Goal: Task Accomplishment & Management: Use online tool/utility

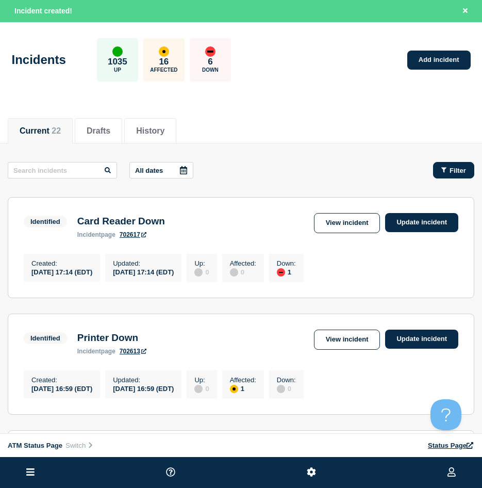
click at [451, 163] on button "Filter" at bounding box center [453, 170] width 41 height 16
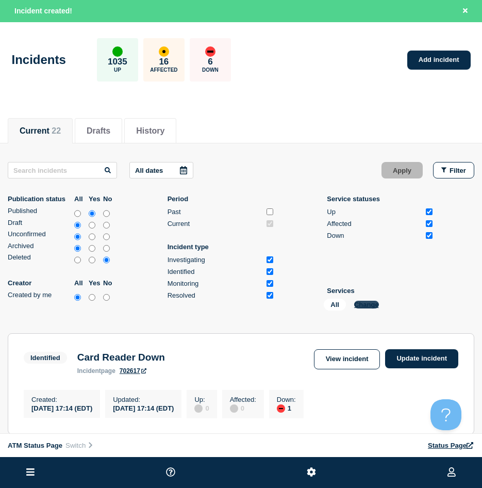
click at [367, 304] on button "Change" at bounding box center [366, 305] width 25 height 8
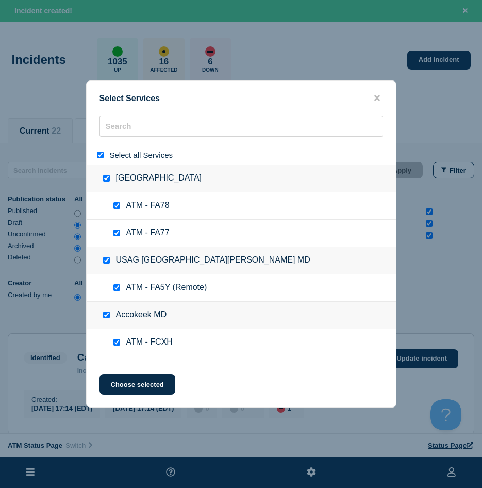
click at [99, 152] on div at bounding box center [102, 155] width 15 height 10
click at [102, 156] on input "select all" at bounding box center [100, 155] width 7 height 7
checkbox input "false"
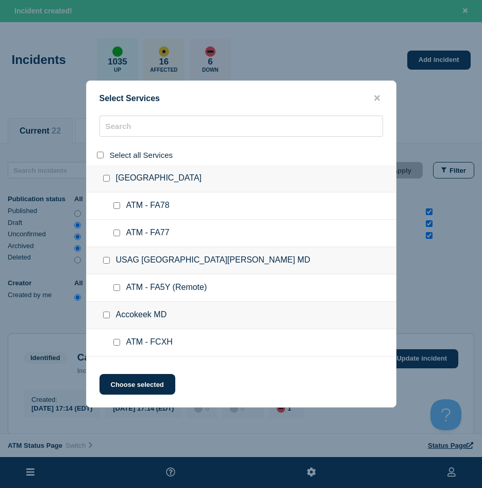
checkbox input "false"
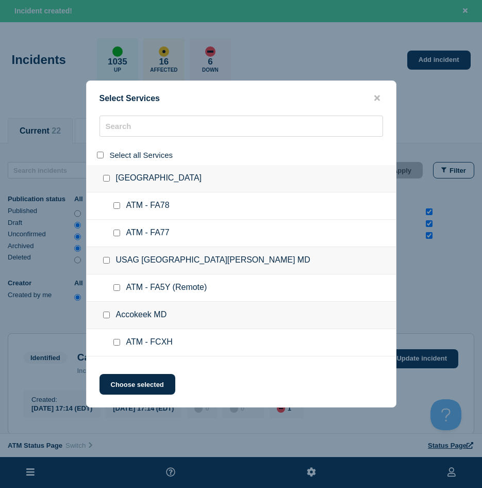
checkbox input "false"
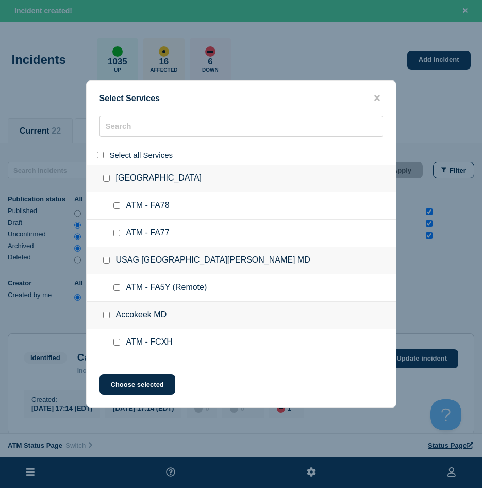
checkbox input "false"
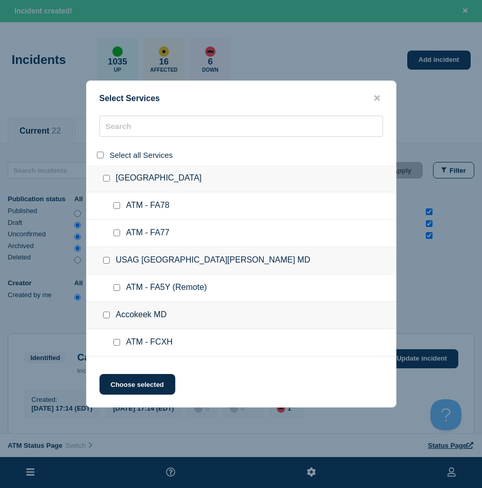
checkbox input "false"
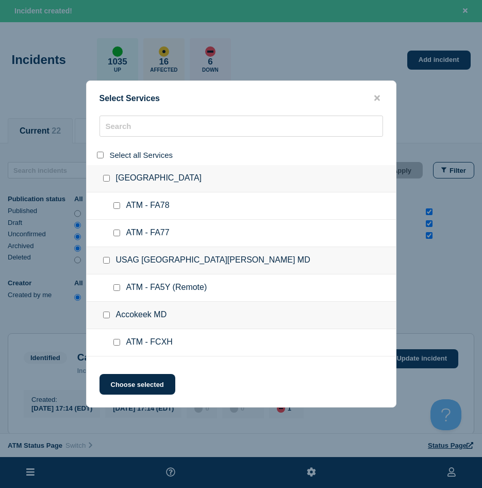
checkbox input "false"
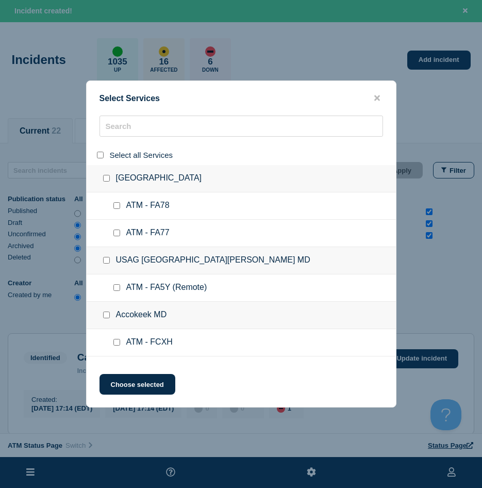
checkbox input "false"
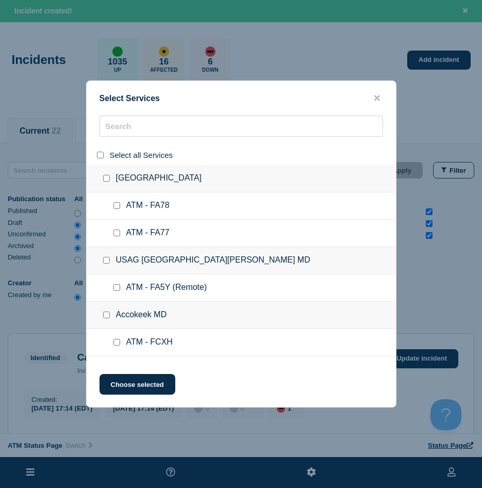
checkbox input "false"
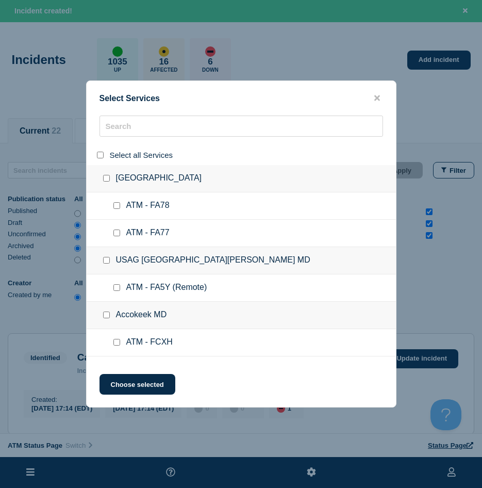
checkbox input "false"
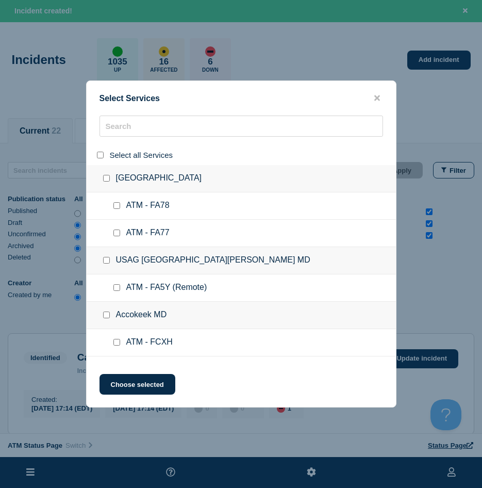
checkbox input "false"
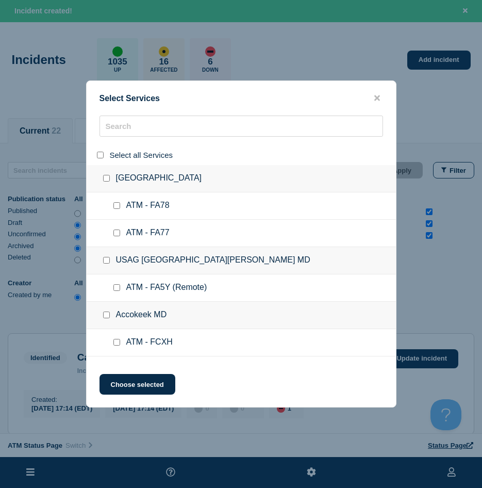
checkbox input "false"
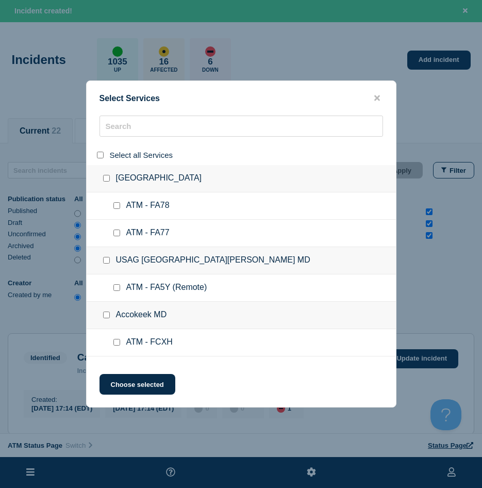
checkbox input "false"
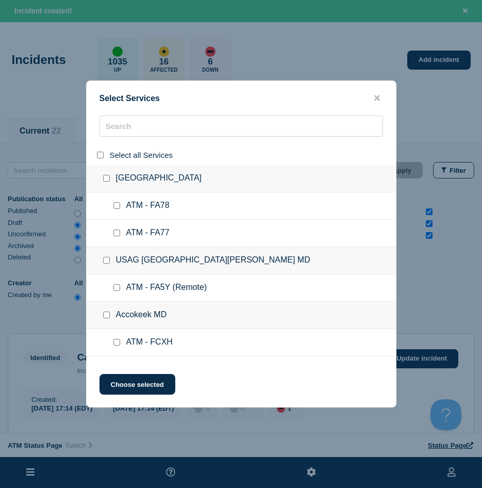
checkbox input "false"
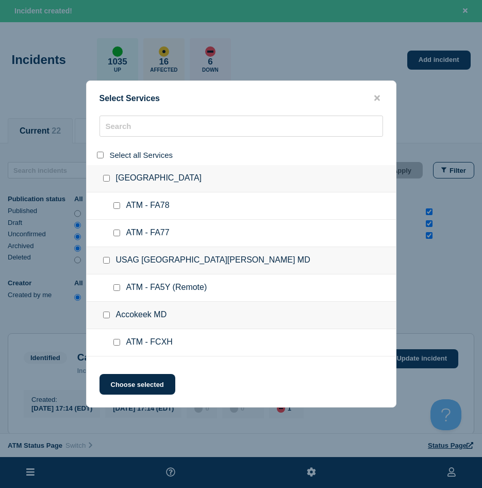
checkbox input "false"
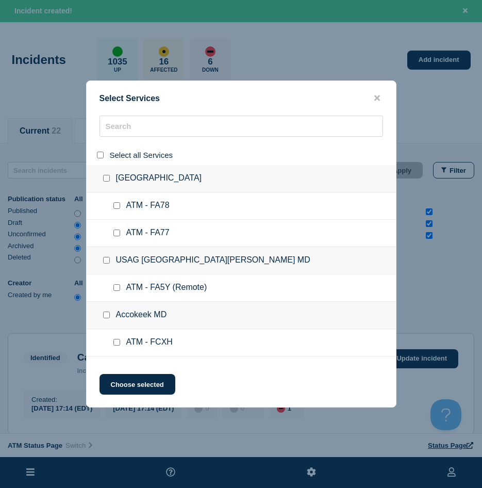
checkbox input "false"
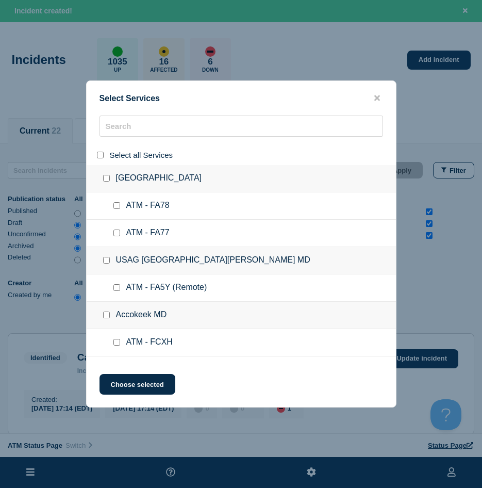
checkbox input "false"
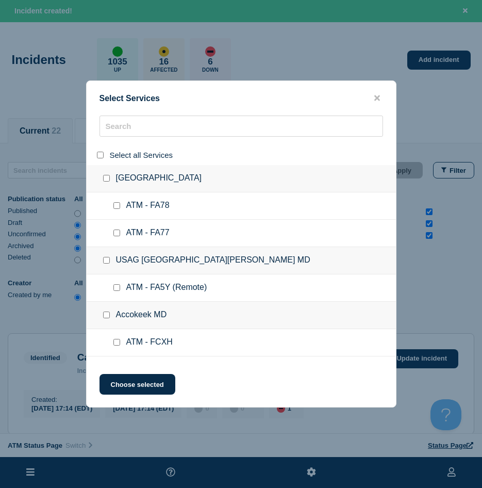
checkbox input "false"
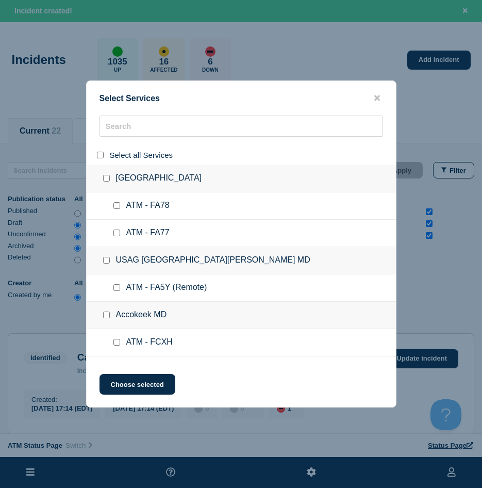
checkbox input "false"
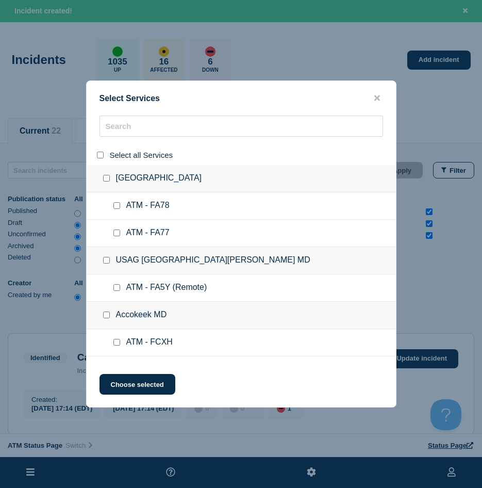
checkbox input "false"
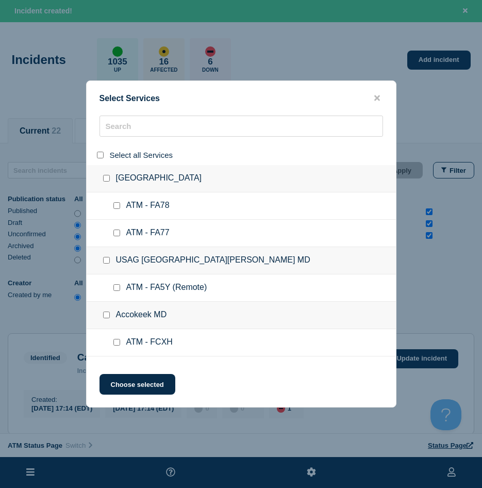
checkbox input "false"
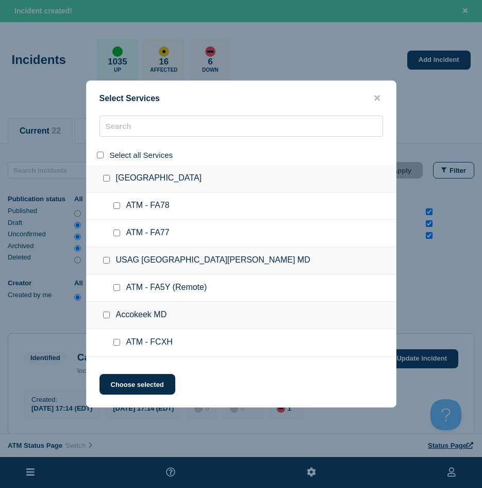
checkbox input "false"
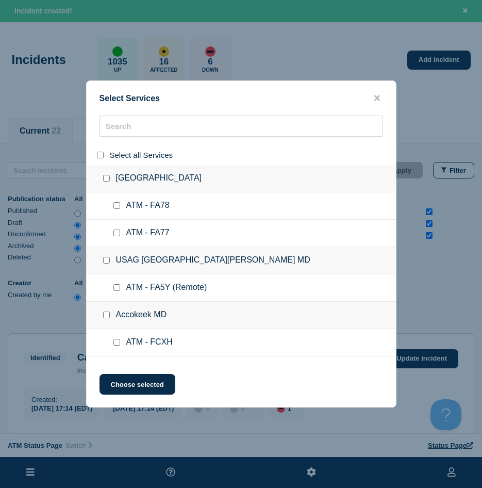
checkbox input "false"
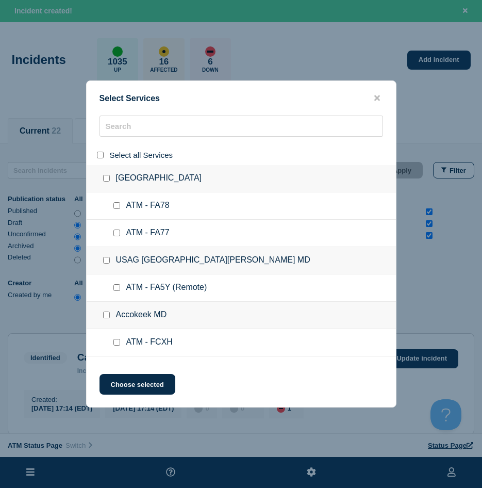
checkbox input "false"
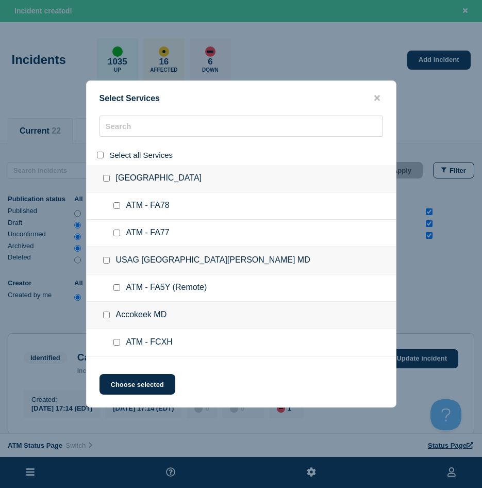
checkbox input "false"
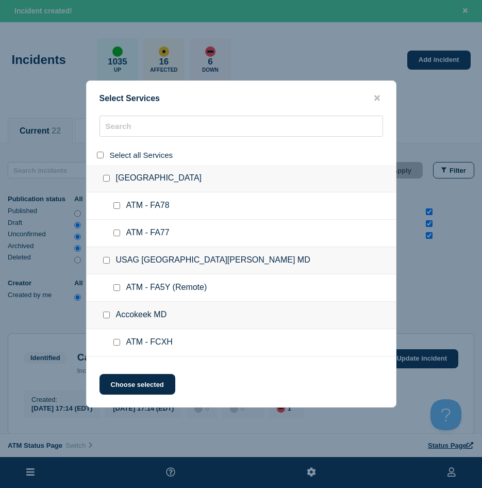
checkbox input "false"
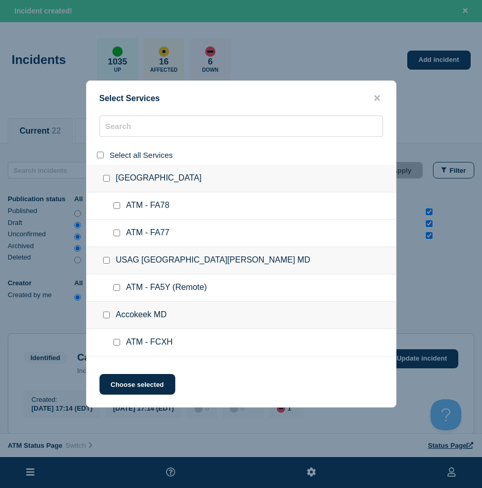
checkbox input "false"
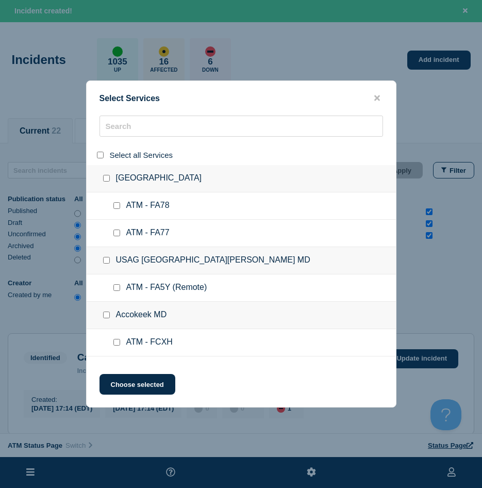
checkbox input "false"
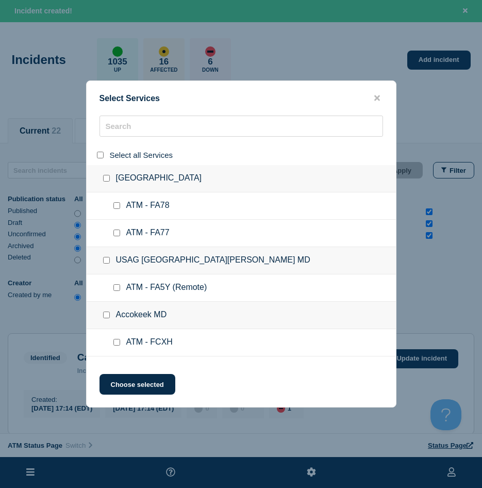
checkbox input "false"
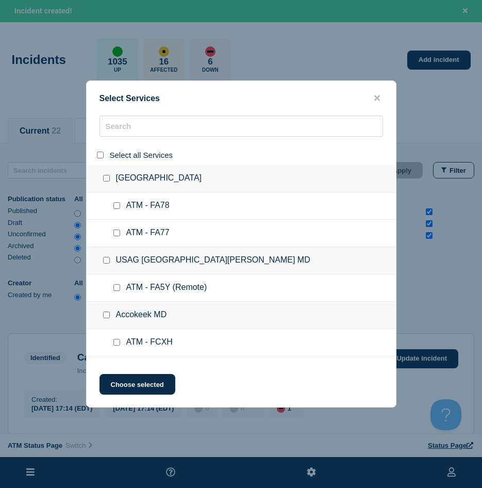
checkbox input "false"
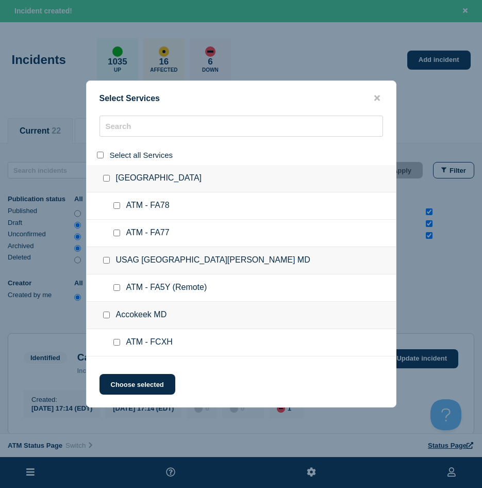
checkbox input "false"
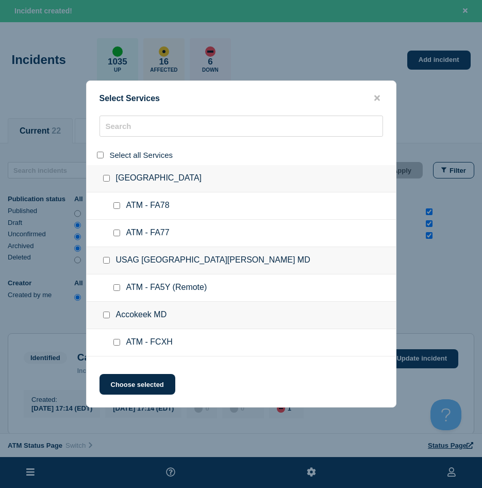
checkbox input "false"
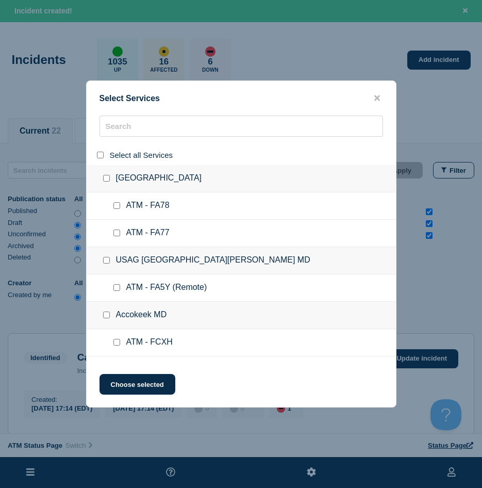
checkbox input "false"
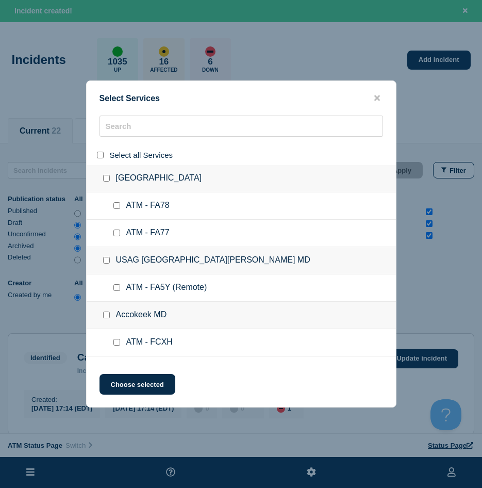
checkbox input "false"
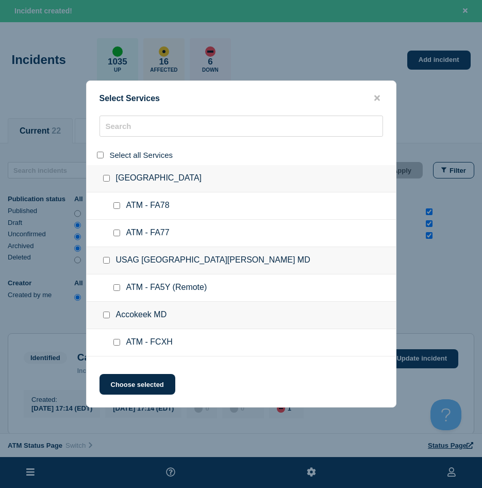
checkbox input "false"
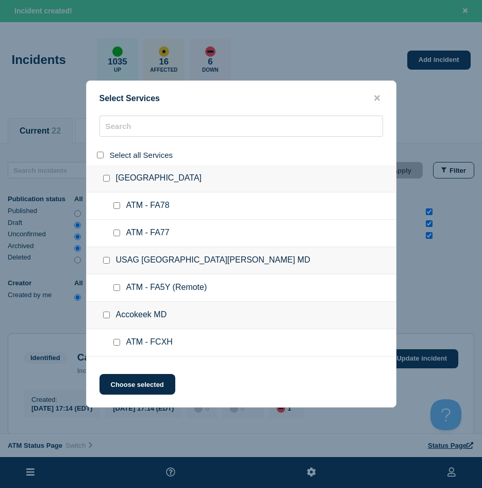
checkbox input "false"
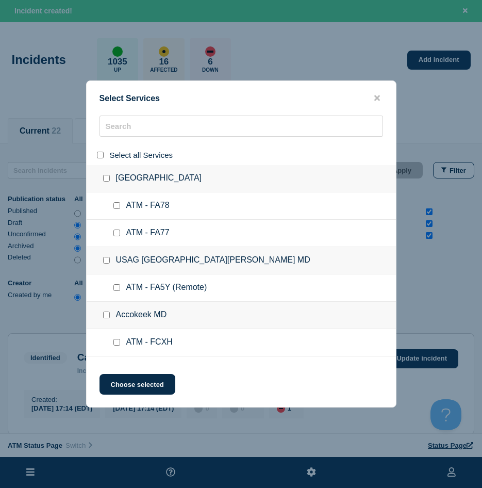
checkbox input "false"
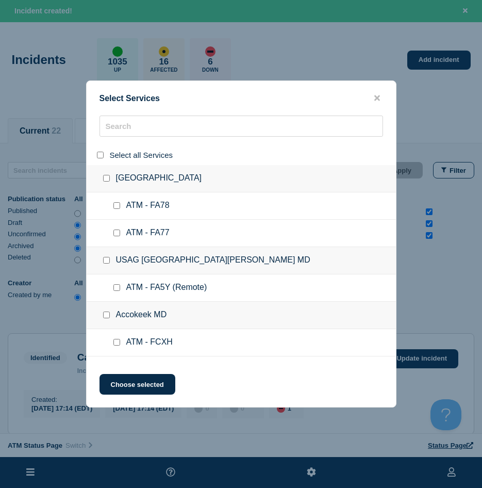
checkbox input "false"
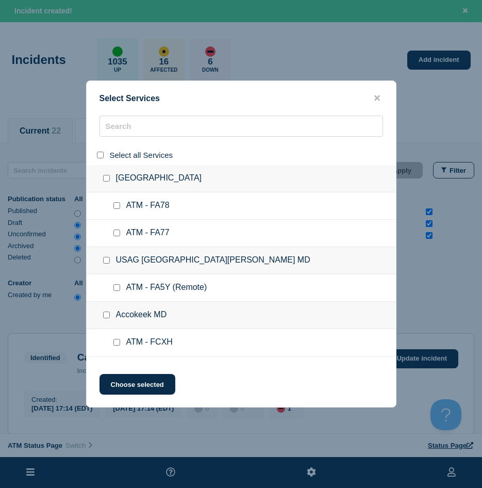
checkbox input "false"
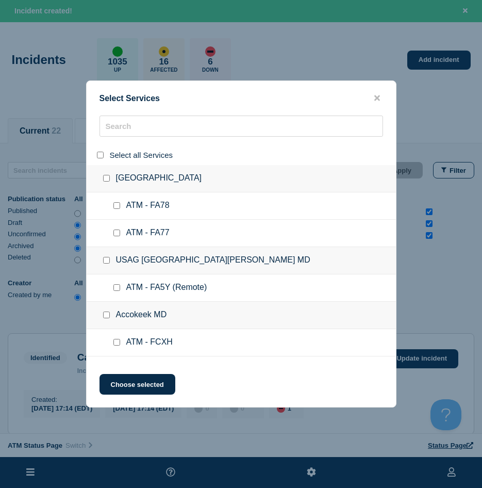
checkbox input "false"
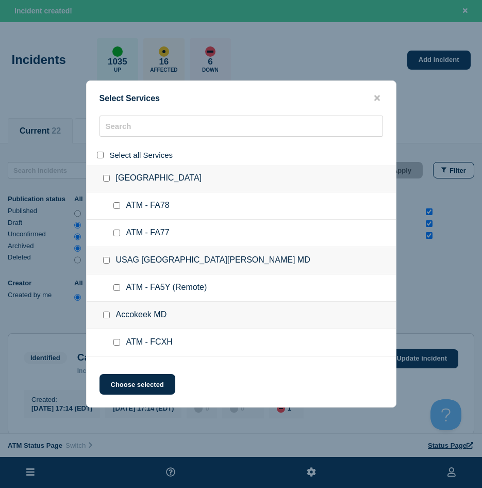
checkbox input "false"
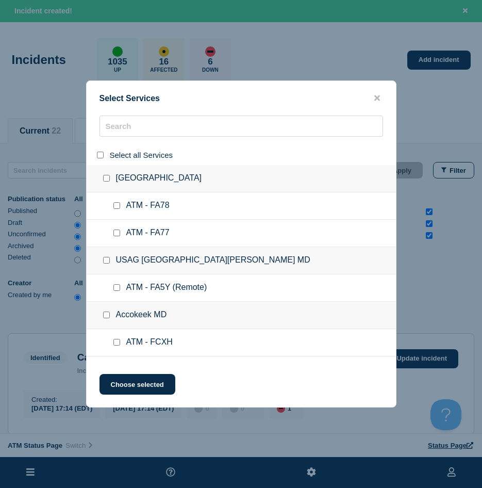
checkbox input "false"
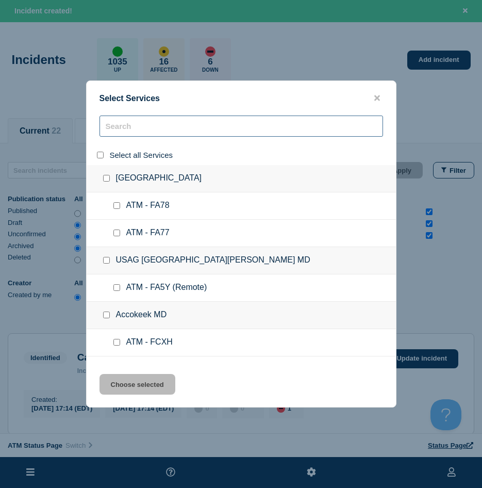
click at [119, 134] on input "search" at bounding box center [242, 125] width 284 height 21
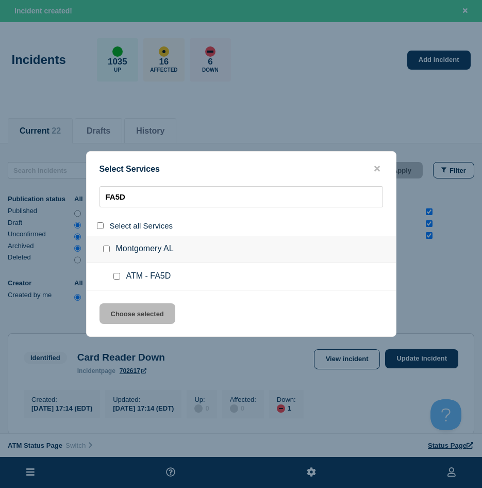
click at [114, 279] on input "service: ATM - FA5D" at bounding box center [116, 276] width 7 height 7
click at [120, 312] on button "Choose selected" at bounding box center [138, 313] width 76 height 21
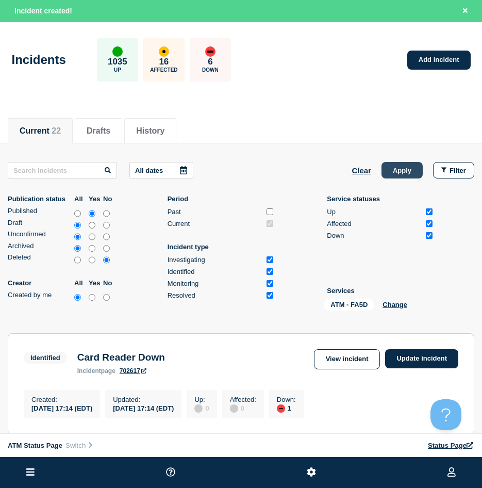
click at [415, 169] on button "Apply" at bounding box center [402, 170] width 41 height 16
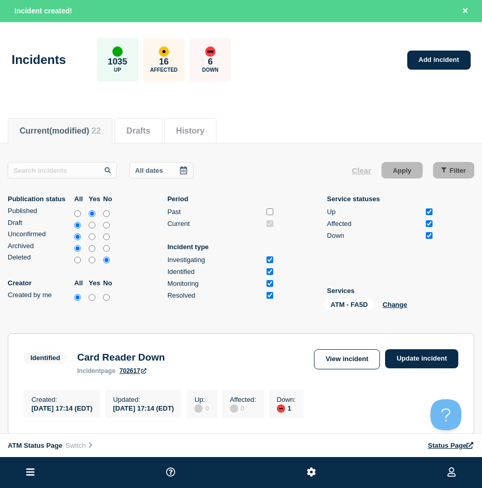
scroll to position [103, 0]
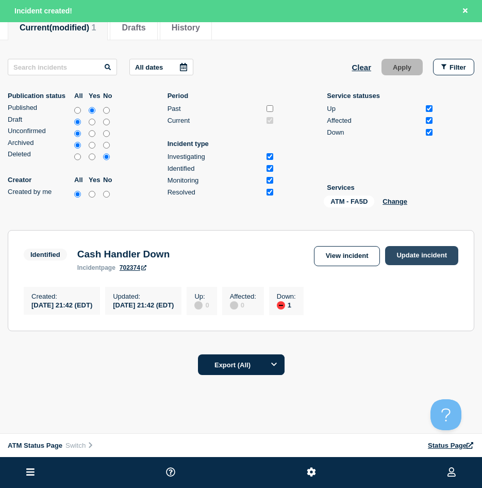
click at [415, 258] on link "Update incident" at bounding box center [421, 255] width 73 height 19
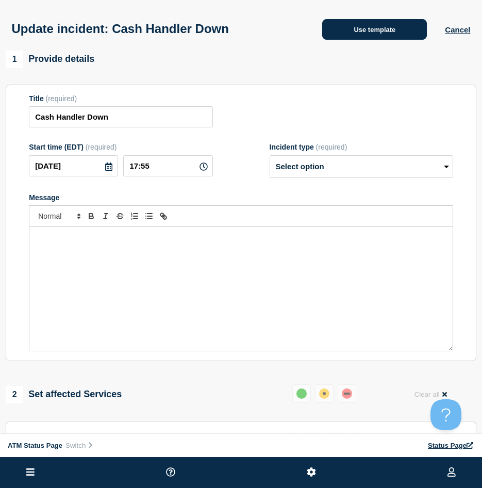
click at [356, 30] on button "Use template" at bounding box center [374, 29] width 105 height 21
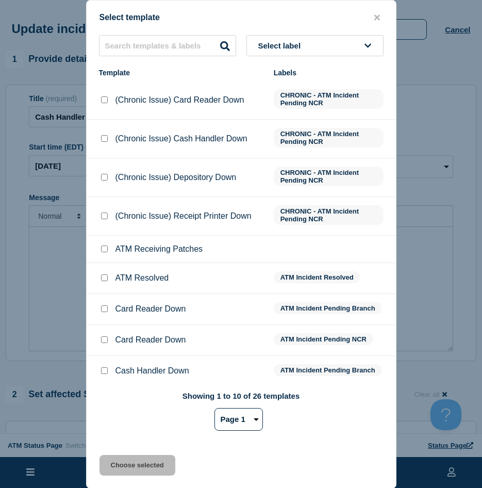
click at [105, 281] on input "ATM Resolved checkbox" at bounding box center [104, 277] width 7 height 7
click at [107, 461] on button "Choose selected" at bounding box center [138, 465] width 76 height 21
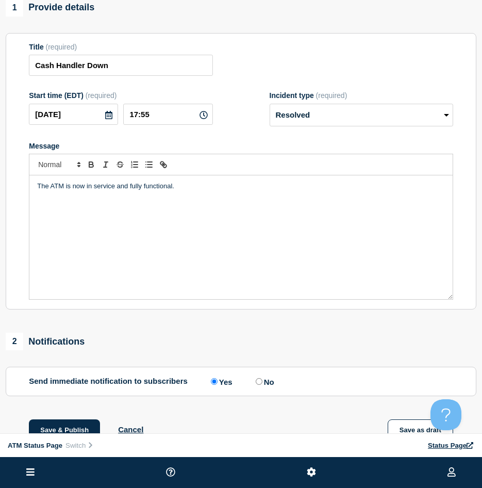
scroll to position [155, 0]
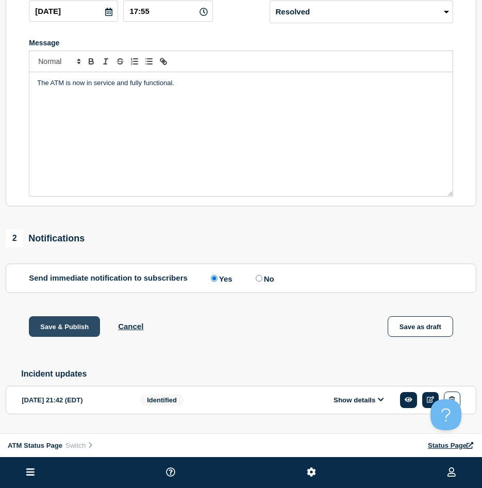
click at [73, 337] on button "Save & Publish" at bounding box center [64, 326] width 71 height 21
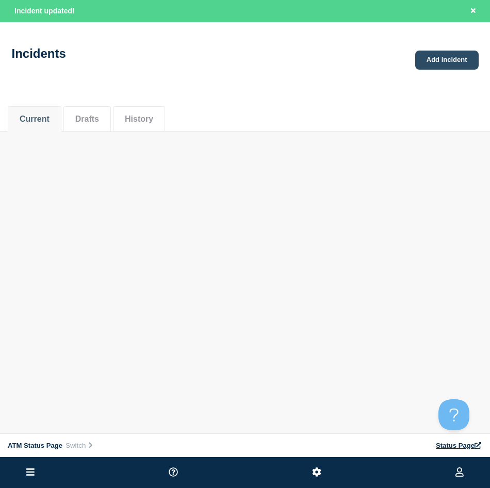
click at [458, 60] on link "Add incident" at bounding box center [446, 60] width 63 height 19
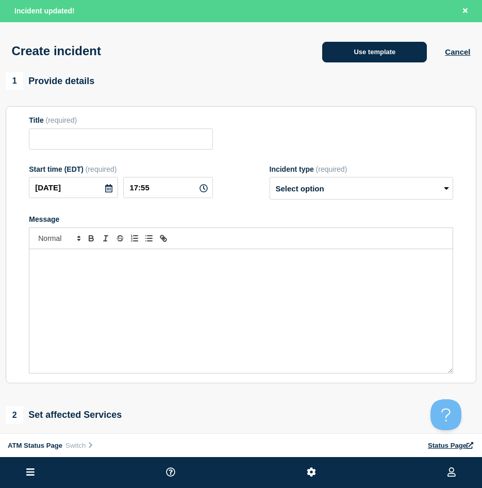
click at [416, 56] on button "Use template" at bounding box center [374, 52] width 105 height 21
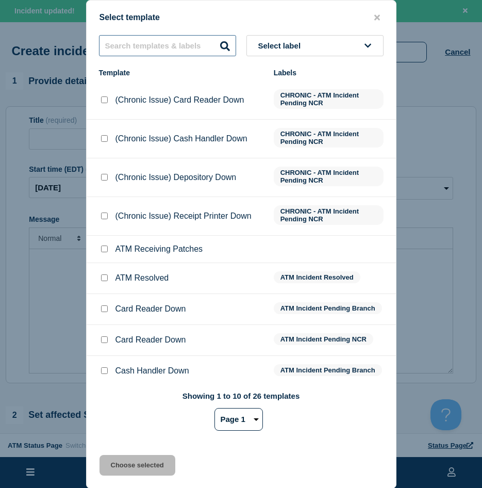
click at [142, 44] on input "text" at bounding box center [167, 45] width 137 height 21
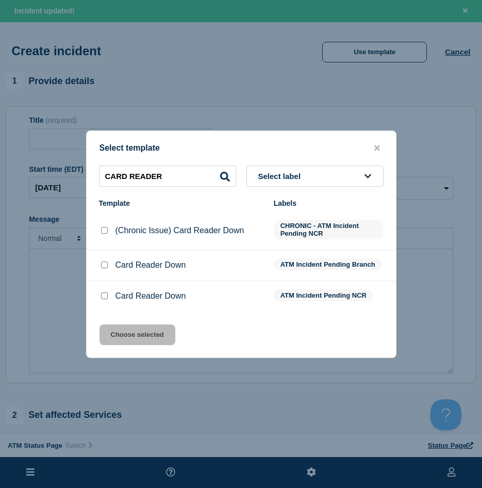
click at [103, 294] on input "Card Reader Down checkbox" at bounding box center [104, 295] width 7 height 7
click at [106, 328] on button "Choose selected" at bounding box center [138, 334] width 76 height 21
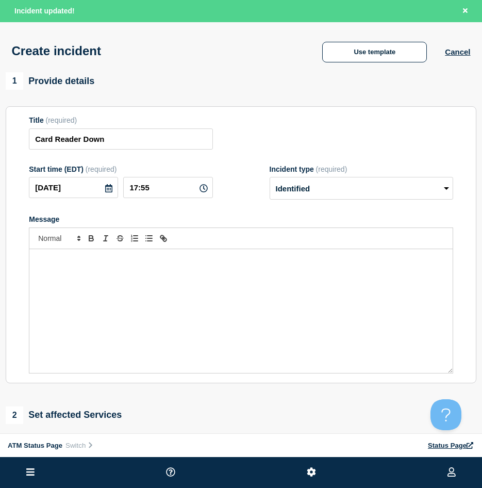
scroll to position [103, 0]
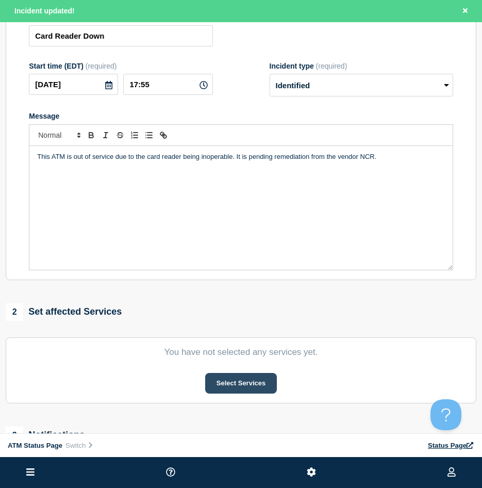
click at [248, 382] on button "Select Services" at bounding box center [241, 383] width 72 height 21
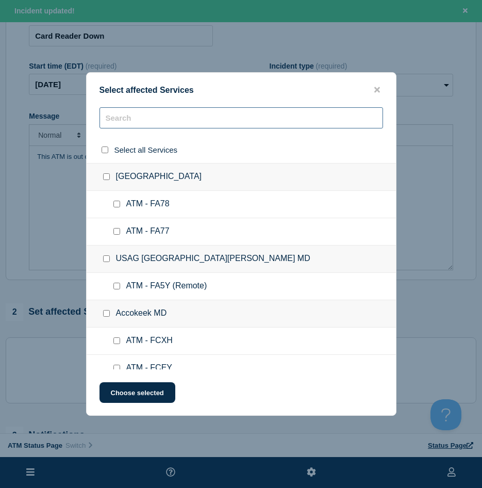
click at [116, 127] on input "text" at bounding box center [242, 117] width 284 height 21
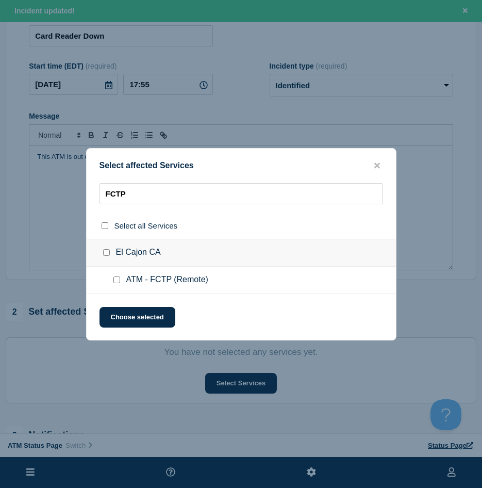
click at [117, 282] on input "ATM - FCTP (Remote) checkbox" at bounding box center [116, 279] width 7 height 7
click at [117, 316] on button "Choose selected" at bounding box center [138, 317] width 76 height 21
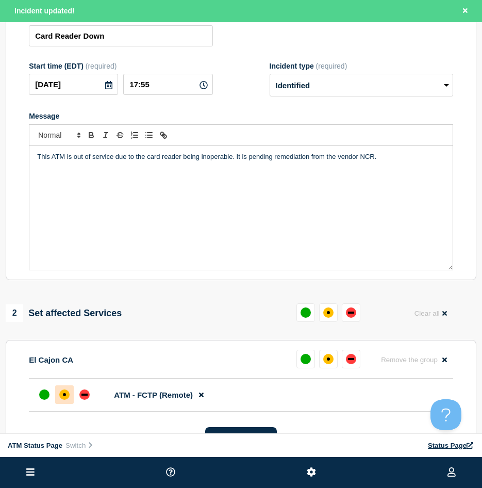
click at [69, 392] on div at bounding box center [64, 394] width 19 height 19
click at [82, 395] on div "down" at bounding box center [84, 394] width 6 height 2
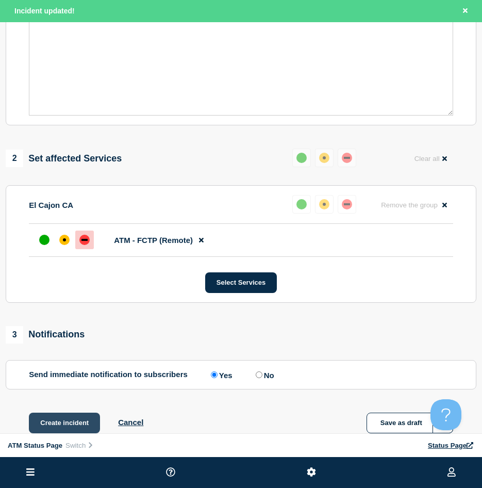
click at [85, 419] on button "Create incident" at bounding box center [64, 422] width 71 height 21
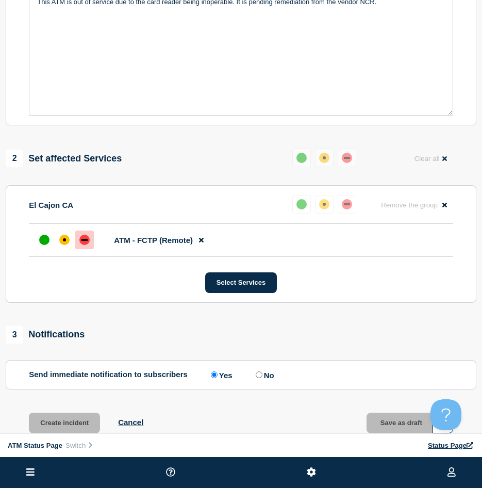
scroll to position [236, 0]
